Goal: Information Seeking & Learning: Check status

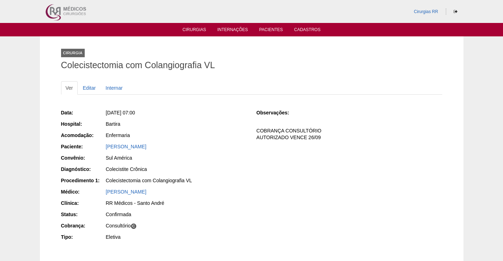
drag, startPoint x: 218, startPoint y: 110, endPoint x: 217, endPoint y: 114, distance: 3.9
click at [217, 112] on div "Seg, [DATE] 07:00" at bounding box center [176, 112] width 141 height 7
drag, startPoint x: 209, startPoint y: 147, endPoint x: 227, endPoint y: 196, distance: 52.8
click at [100, 149] on div "Paciente: GARDENIA ALVES FERREIRA DA CRUZ" at bounding box center [153, 147] width 185 height 9
copy div "Paciente: GARDENIA ALVES FERREIRA DA CRUZ"
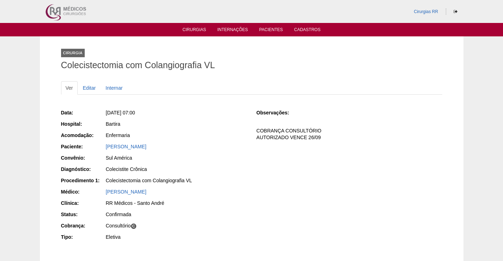
drag, startPoint x: 207, startPoint y: 129, endPoint x: 223, endPoint y: 148, distance: 24.3
click at [213, 132] on div "Data: Seg, 22/09/2025 - 07:00 Hospital: Bartira Acomodação: Enfermaria Paciente…" at bounding box center [153, 175] width 185 height 138
drag, startPoint x: 216, startPoint y: 149, endPoint x: 97, endPoint y: 144, distance: 119.7
click at [100, 145] on div "Paciente: GARDENIA ALVES FERREIRA DA CRUZ" at bounding box center [153, 147] width 185 height 9
copy div "Paciente: GARDENIA ALVES FERREIRA DA CRUZ"
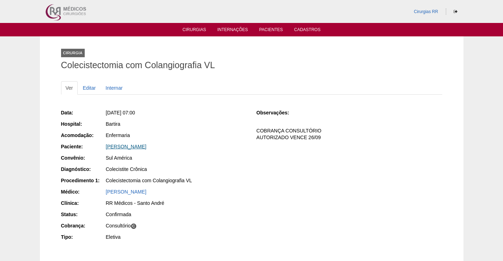
drag, startPoint x: 146, startPoint y: 146, endPoint x: 304, endPoint y: 156, distance: 159.0
click at [146, 147] on link "GARDENIA ALVES FERREIRA DA CRUZ" at bounding box center [126, 147] width 41 height 6
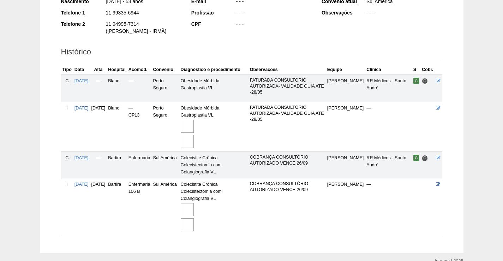
scroll to position [141, 0]
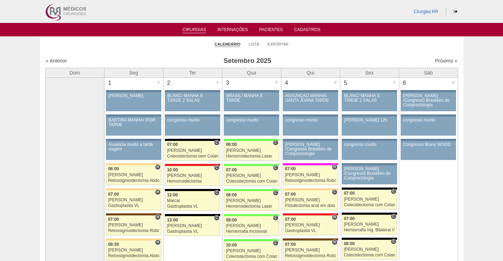
scroll to position [1058, 0]
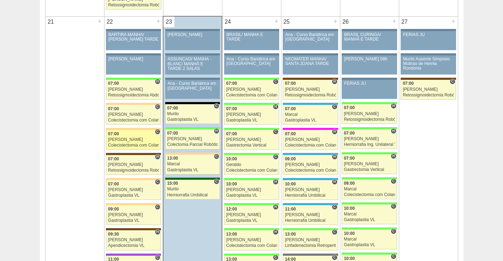
click at [148, 133] on div "07:00" at bounding box center [133, 134] width 51 height 5
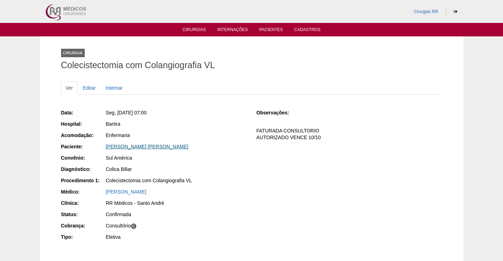
click at [132, 147] on link "Andrea Willik Copola" at bounding box center [147, 147] width 83 height 6
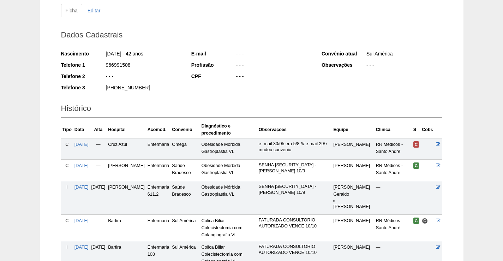
scroll to position [179, 0]
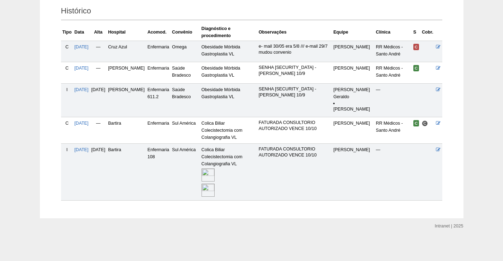
click at [214, 174] on img at bounding box center [207, 174] width 13 height 13
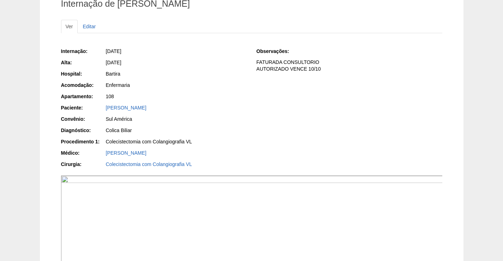
scroll to position [141, 0]
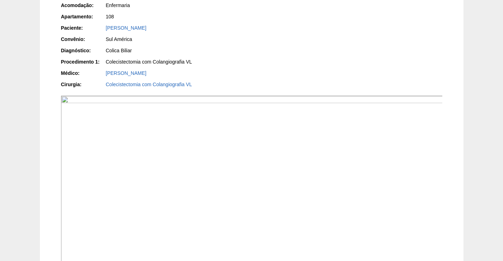
click at [348, 195] on img at bounding box center [252, 239] width 382 height 286
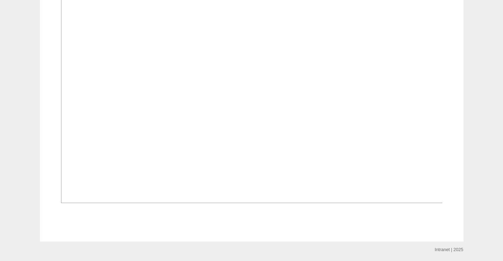
scroll to position [846, 0]
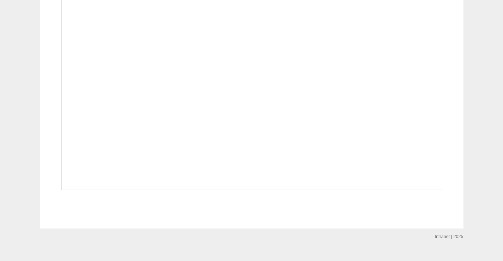
drag, startPoint x: 268, startPoint y: 148, endPoint x: 346, endPoint y: 84, distance: 101.0
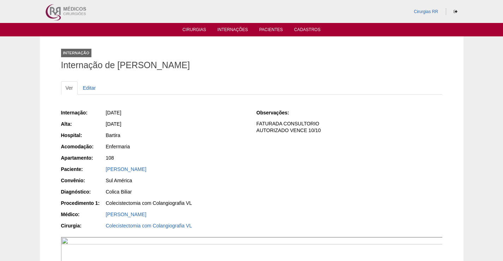
scroll to position [846, 0]
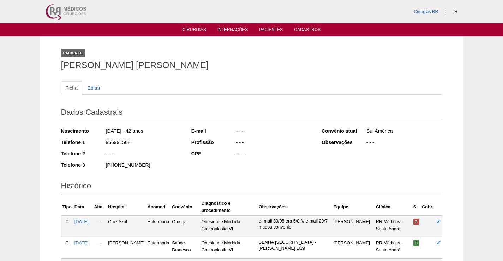
scroll to position [177, 0]
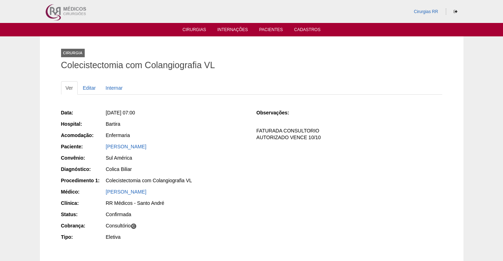
drag, startPoint x: 158, startPoint y: 146, endPoint x: 96, endPoint y: 160, distance: 63.9
click at [96, 160] on div "Data: [DATE] 07:00 Hospital: [GEOGRAPHIC_DATA] Acomodação: Enfermaria Paciente:…" at bounding box center [153, 175] width 185 height 138
click at [152, 129] on div "Data: [DATE] 07:00 Hospital: [GEOGRAPHIC_DATA] Acomodação: Enfermaria Paciente:…" at bounding box center [153, 175] width 185 height 138
drag, startPoint x: 157, startPoint y: 145, endPoint x: 103, endPoint y: 154, distance: 55.2
click at [103, 154] on div "Data: Seg, 22/09/2025 - 07:00 Hospital: Bartira Acomodação: Enfermaria Paciente…" at bounding box center [153, 175] width 185 height 138
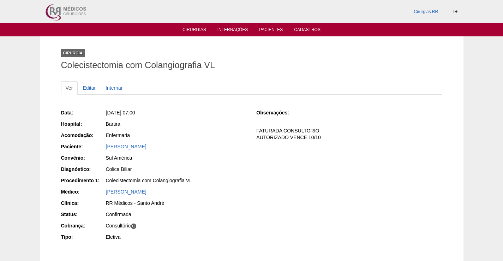
click at [177, 125] on div "Bartira" at bounding box center [176, 123] width 141 height 7
drag, startPoint x: 156, startPoint y: 145, endPoint x: 101, endPoint y: 151, distance: 55.3
click at [101, 151] on div "Paciente: Andrea Willik Copola" at bounding box center [153, 147] width 185 height 9
copy link "[PERSON_NAME] [PERSON_NAME]"
click at [131, 147] on link "[PERSON_NAME] [PERSON_NAME]" at bounding box center [126, 147] width 41 height 6
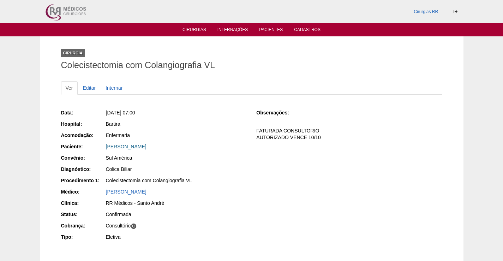
click at [131, 146] on link "[PERSON_NAME] [PERSON_NAME]" at bounding box center [126, 147] width 41 height 6
drag, startPoint x: 168, startPoint y: 146, endPoint x: 96, endPoint y: 146, distance: 72.6
click at [96, 146] on div "Paciente: Andrea Willik Copola" at bounding box center [153, 147] width 185 height 9
copy div "Paciente: Andrea Willik Copola"
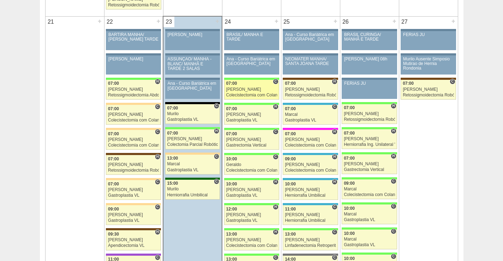
scroll to position [1058, 0]
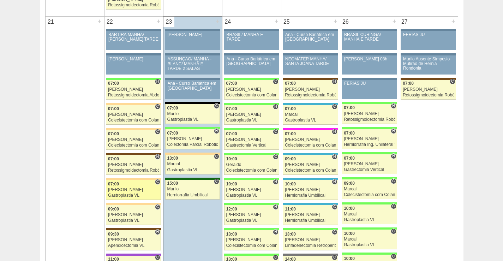
click at [142, 184] on div "07:00" at bounding box center [133, 184] width 51 height 5
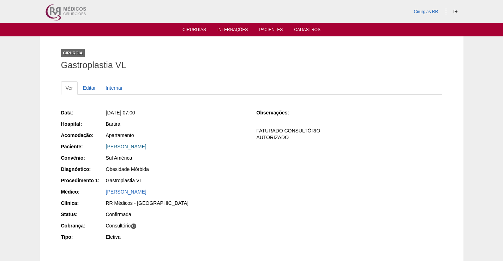
click at [146, 145] on link "[PERSON_NAME]" at bounding box center [126, 147] width 41 height 6
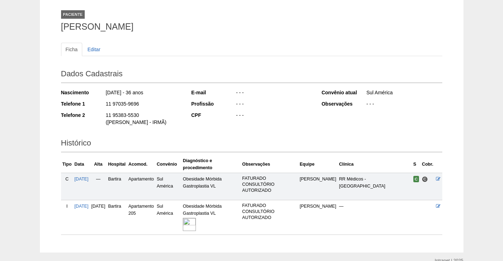
scroll to position [66, 0]
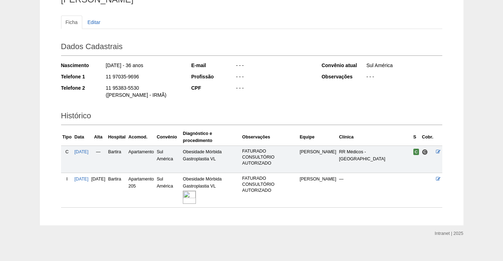
click at [196, 190] on img at bounding box center [189, 196] width 13 height 13
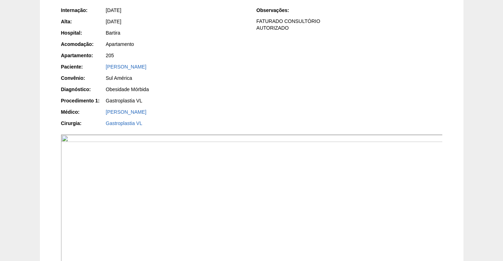
scroll to position [212, 0]
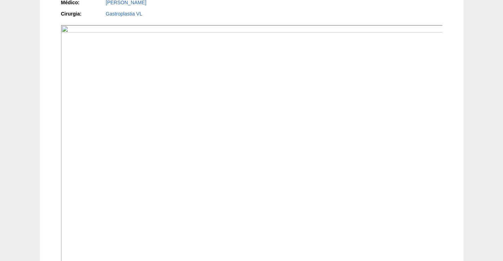
click at [290, 191] on img at bounding box center [252, 168] width 382 height 286
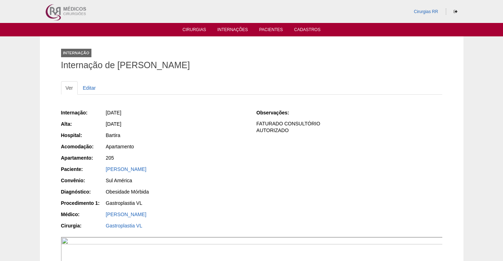
scroll to position [211, 0]
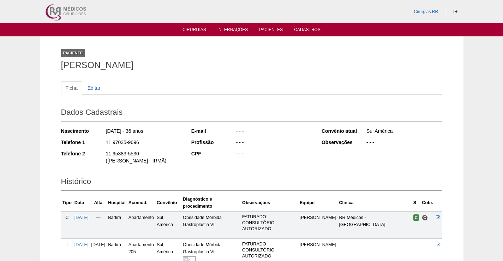
scroll to position [66, 0]
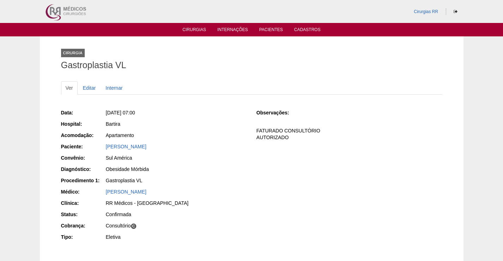
drag, startPoint x: 202, startPoint y: 145, endPoint x: 252, endPoint y: 186, distance: 65.2
click at [91, 147] on div "Paciente: [PERSON_NAME]" at bounding box center [153, 147] width 185 height 9
copy div "Paciente: [PERSON_NAME]"
click at [146, 148] on link "[PERSON_NAME]" at bounding box center [126, 147] width 41 height 6
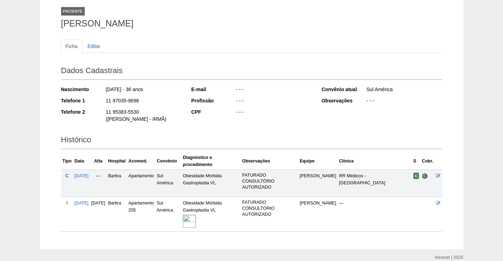
scroll to position [30, 0]
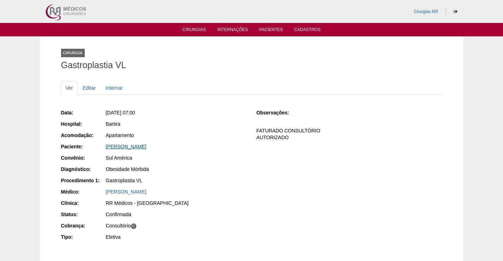
click at [146, 147] on link "[PERSON_NAME]" at bounding box center [126, 147] width 41 height 6
drag, startPoint x: 200, startPoint y: 146, endPoint x: 95, endPoint y: 143, distance: 105.8
click at [95, 143] on div "Paciente: CAMILA RODRIGUES DE CARVALHO" at bounding box center [153, 147] width 185 height 9
copy div "Paciente: CAMILA RODRIGUES DE CARVALHO"
click at [207, 127] on div "Bartira" at bounding box center [176, 123] width 141 height 7
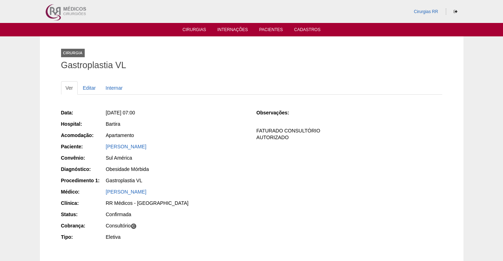
drag, startPoint x: 205, startPoint y: 147, endPoint x: 95, endPoint y: 152, distance: 110.5
click at [99, 147] on div "Paciente: CAMILA RODRIGUES DE CARVALHO" at bounding box center [153, 147] width 185 height 9
copy div "Paciente: CAMILA RODRIGUES DE CARVALHO"
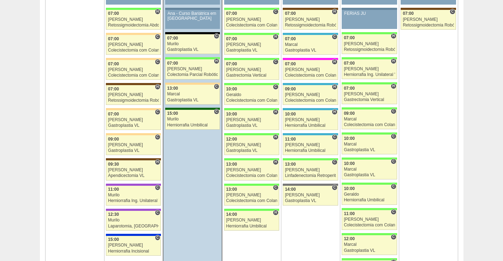
scroll to position [1128, 0]
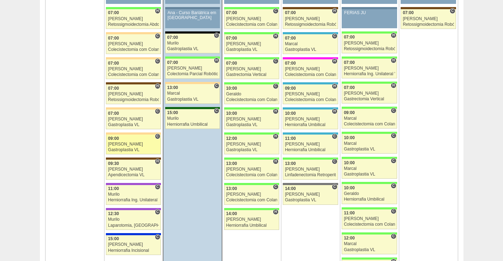
click at [134, 148] on div "Gastroplastia VL" at bounding box center [133, 149] width 51 height 5
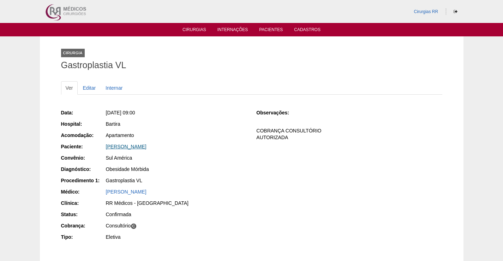
click at [140, 146] on link "[PERSON_NAME]" at bounding box center [126, 147] width 41 height 6
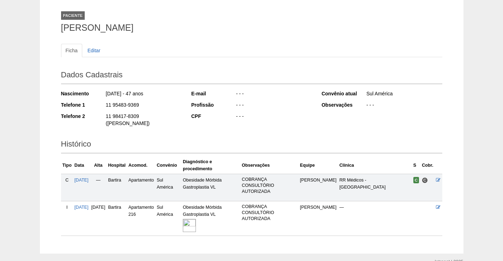
scroll to position [66, 0]
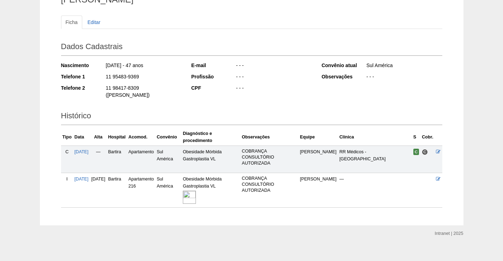
click at [196, 190] on img at bounding box center [189, 196] width 13 height 13
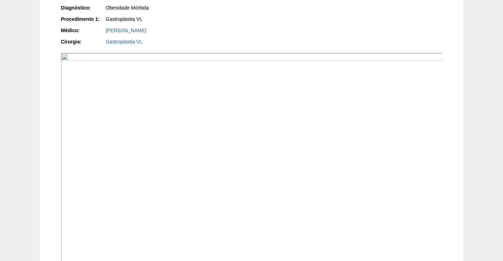
scroll to position [247, 0]
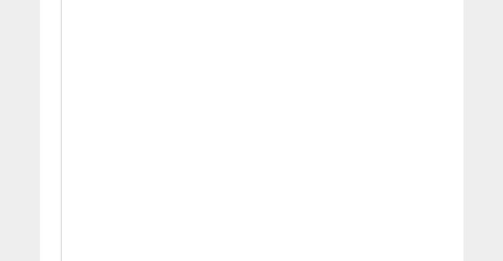
click at [294, 182] on img at bounding box center [252, 133] width 382 height 286
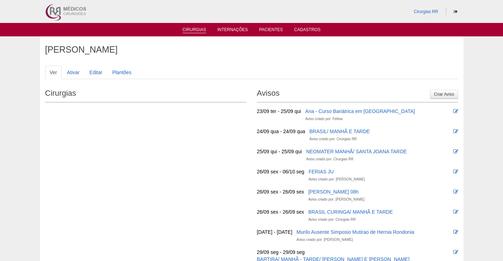
click at [188, 28] on link "Cirurgias" at bounding box center [194, 30] width 24 height 6
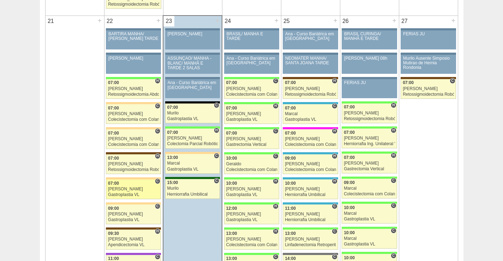
scroll to position [1058, 0]
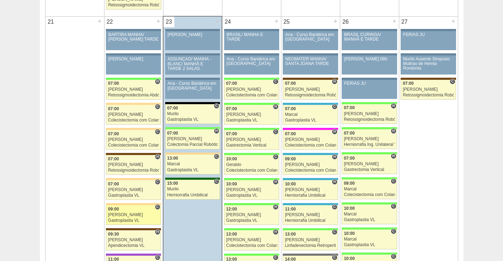
click at [130, 214] on div "[PERSON_NAME]" at bounding box center [133, 214] width 51 height 5
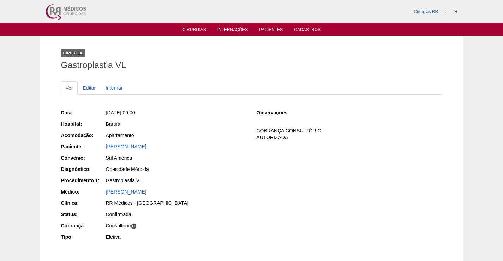
drag, startPoint x: 177, startPoint y: 150, endPoint x: 237, endPoint y: 200, distance: 77.4
click at [89, 144] on div "Paciente: [PERSON_NAME]" at bounding box center [153, 147] width 185 height 9
copy div "Paciente: [PERSON_NAME]"
click at [141, 146] on link "[PERSON_NAME]" at bounding box center [126, 147] width 41 height 6
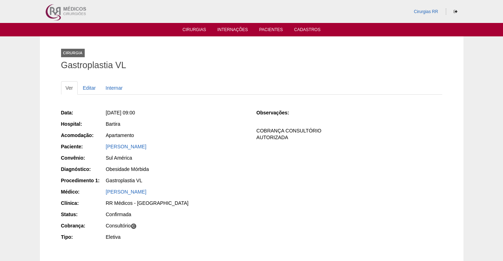
drag, startPoint x: 179, startPoint y: 147, endPoint x: 103, endPoint y: 147, distance: 76.2
click at [103, 147] on div "Paciente: [PERSON_NAME]" at bounding box center [153, 147] width 185 height 9
copy div "Paciente: [PERSON_NAME]"
